Goal: Check status: Check status

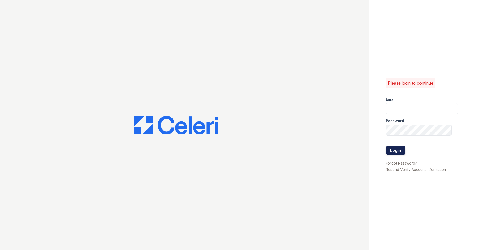
type input "wstallings@mmgmgt.com"
click at [399, 153] on button "Login" at bounding box center [396, 150] width 20 height 8
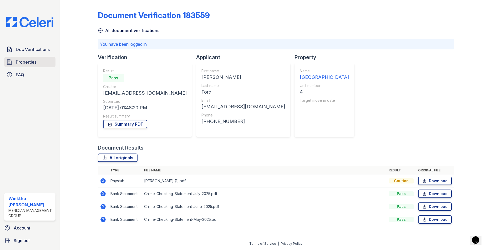
click at [28, 59] on span "Properties" at bounding box center [26, 62] width 21 height 6
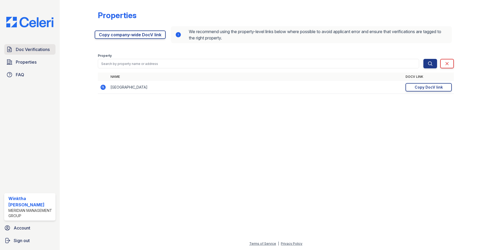
click at [28, 51] on span "Doc Verifications" at bounding box center [33, 49] width 34 height 6
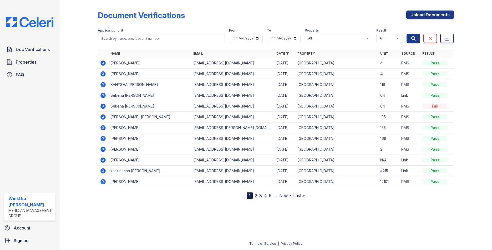
click at [104, 95] on icon at bounding box center [102, 95] width 5 height 5
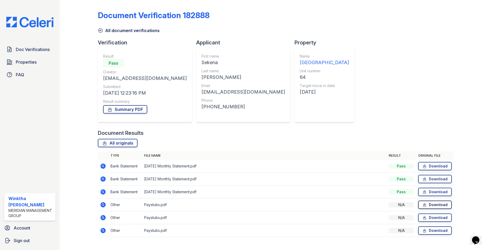
click at [423, 205] on icon at bounding box center [424, 205] width 3 height 4
click at [353, 120] on div "Document Verification 182888 All document verifications Verification Result Pas…" at bounding box center [276, 122] width 356 height 240
